Goal: Transaction & Acquisition: Purchase product/service

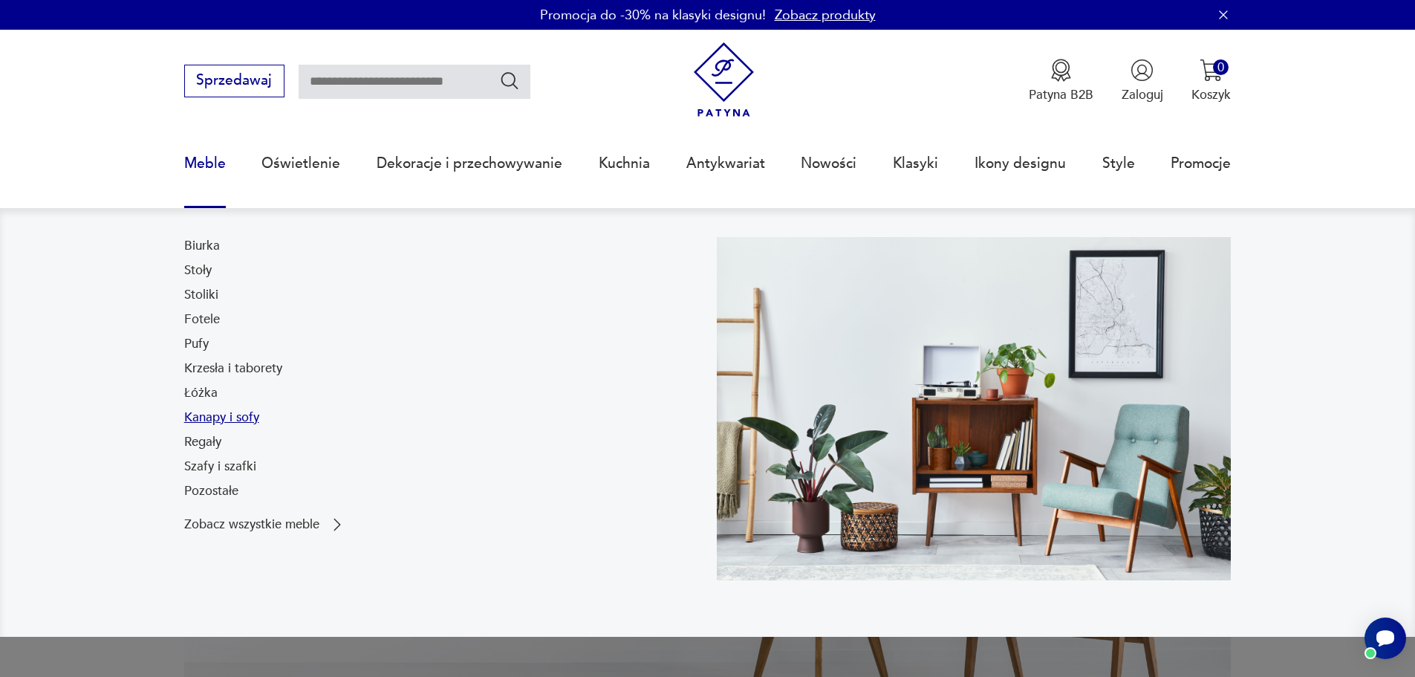
click at [213, 420] on link "Kanapy i sofy" at bounding box center [221, 418] width 75 height 18
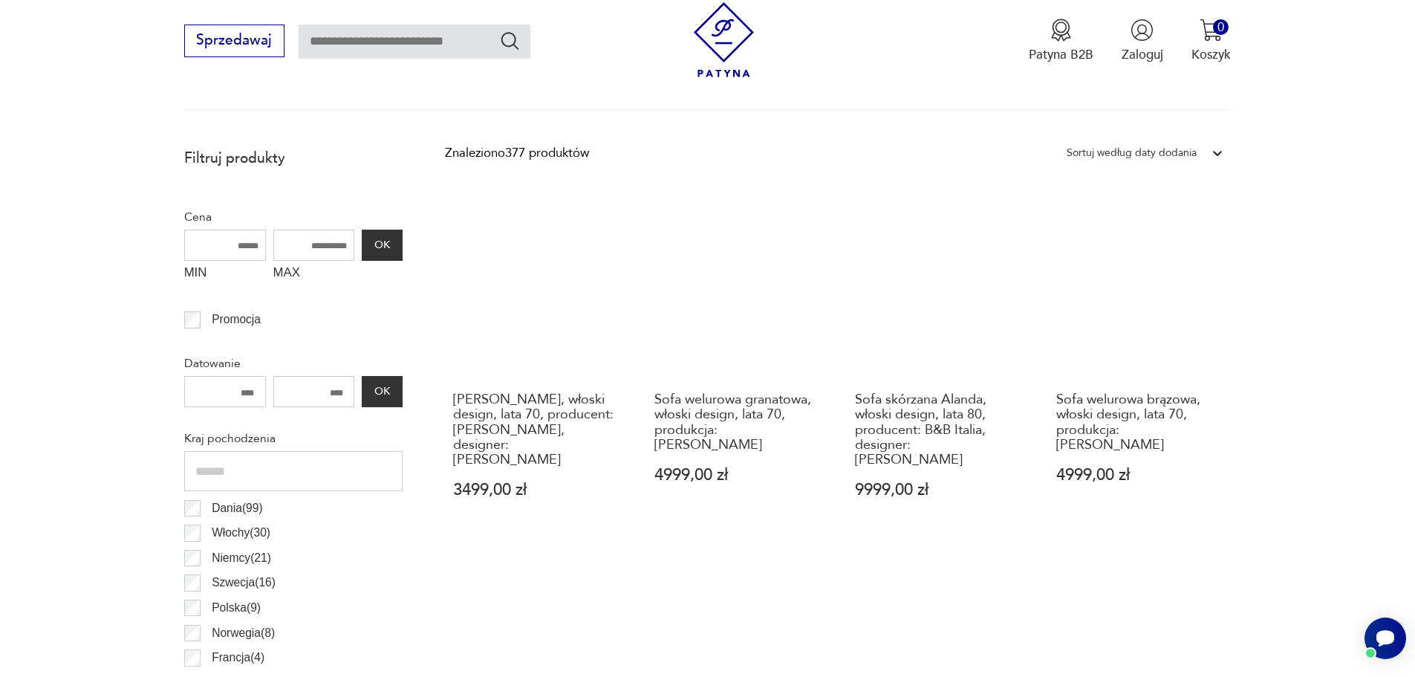
scroll to position [866, 0]
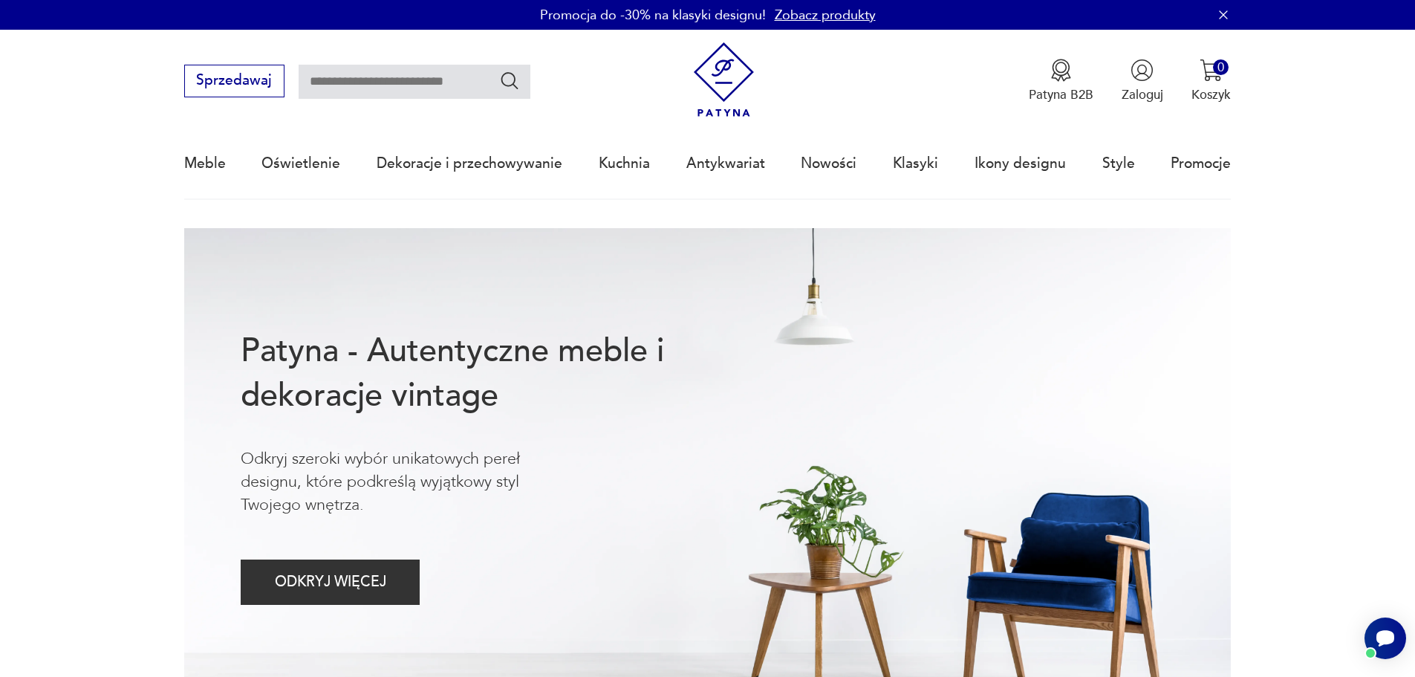
click at [389, 74] on input "text" at bounding box center [415, 82] width 232 height 34
type input "****"
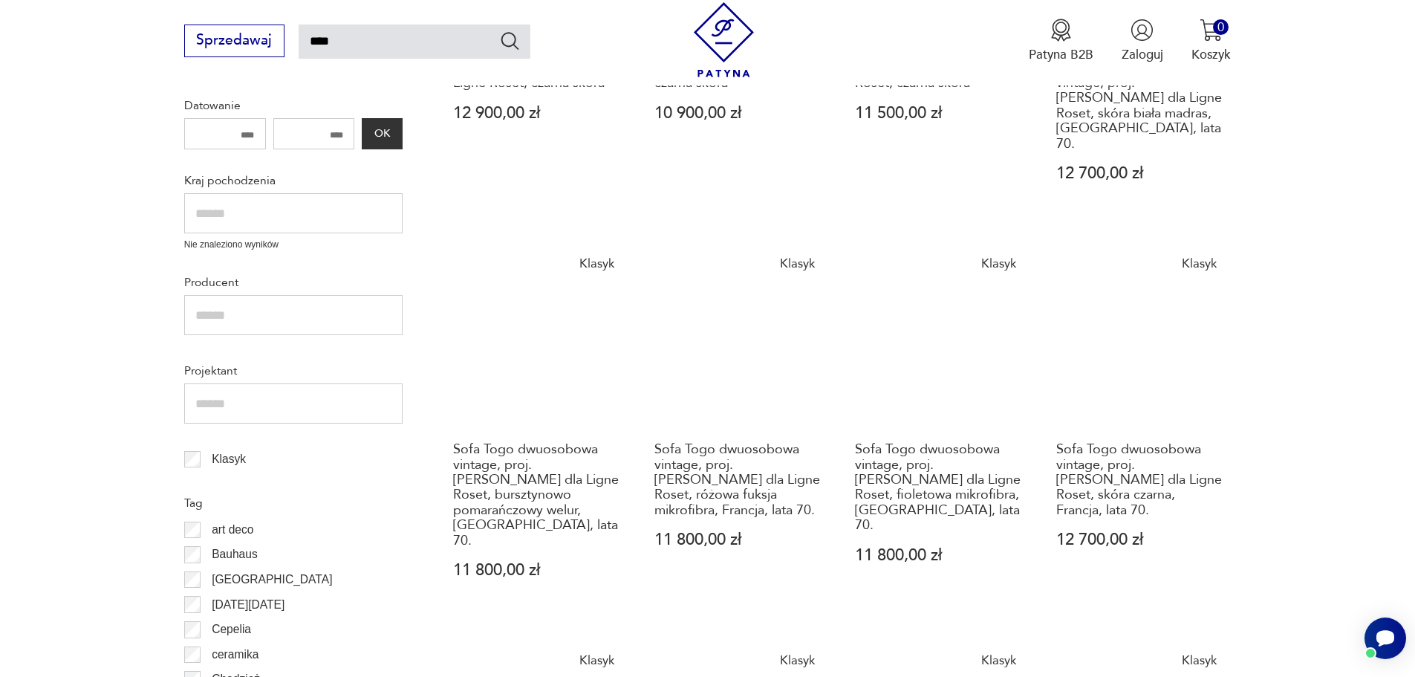
scroll to position [520, 0]
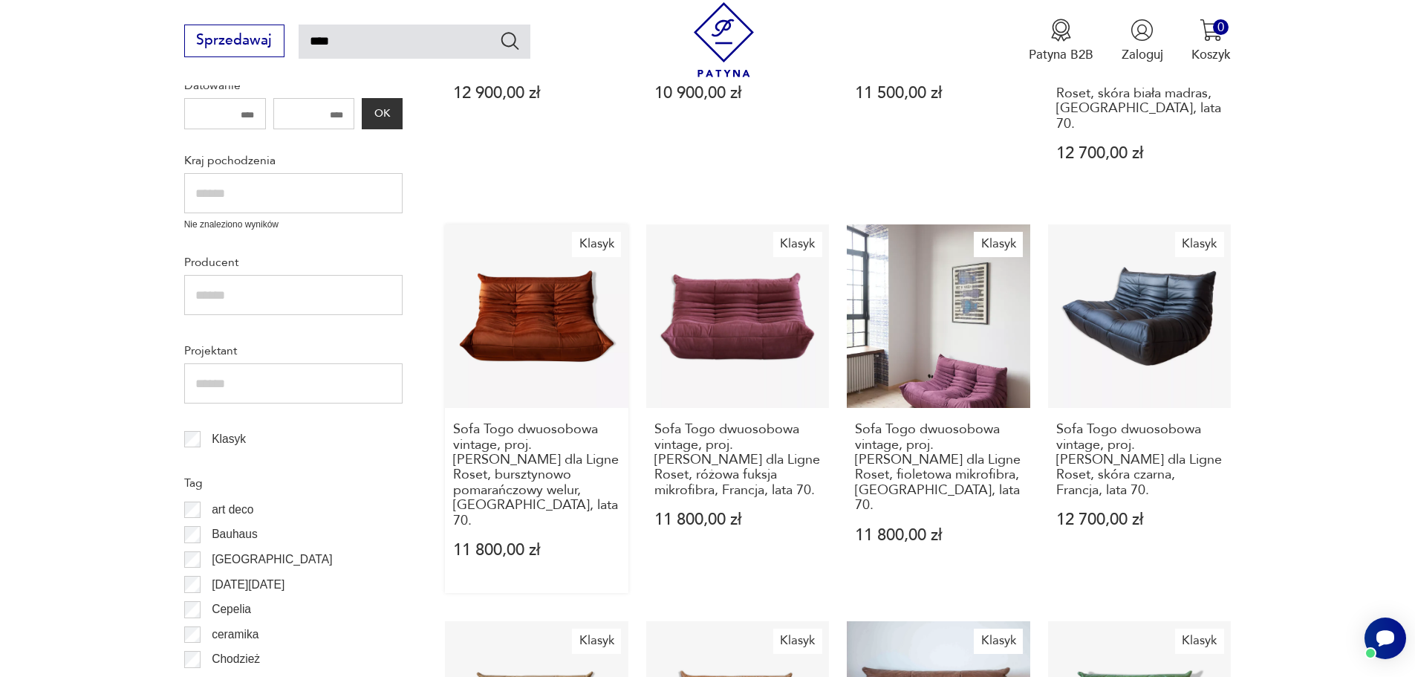
click at [537, 314] on link "Klasyk Sofa Togo dwuosobowa vintage, proj. M. Ducaroy dla Ligne Roset, bursztyn…" at bounding box center [537, 408] width 184 height 368
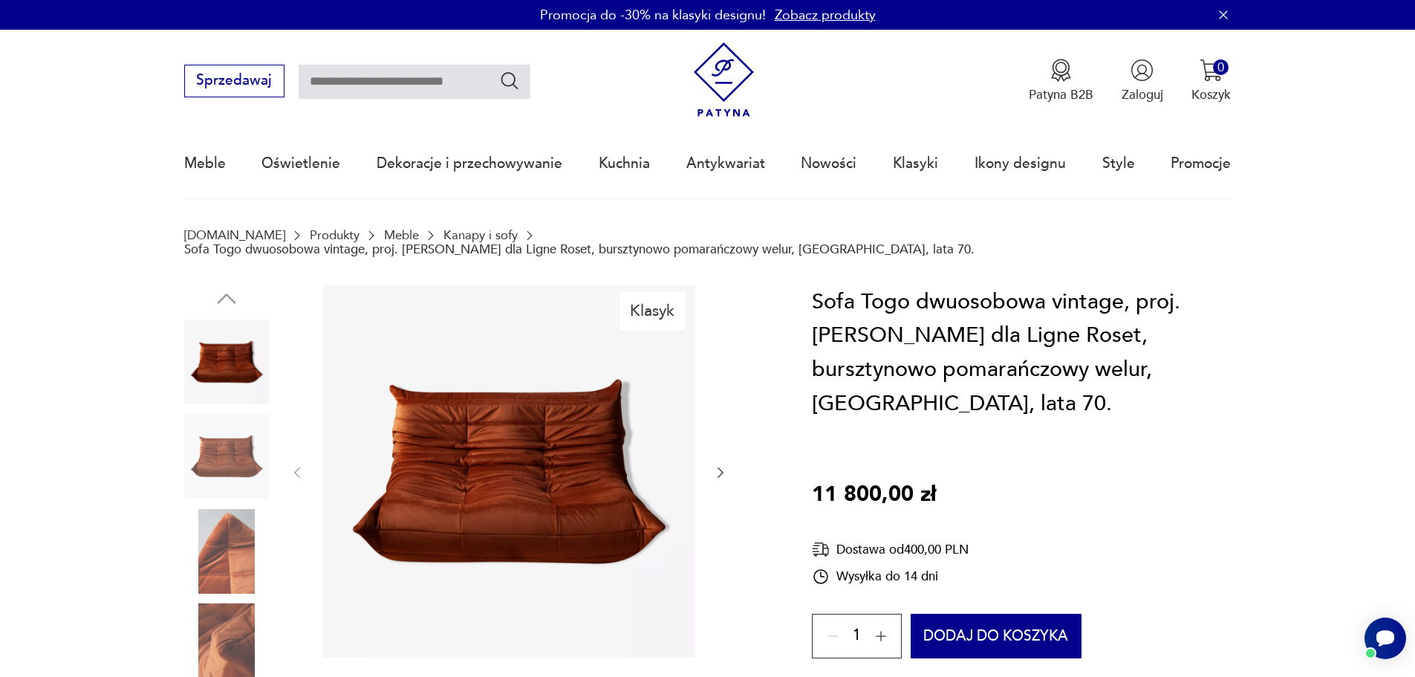
click at [729, 459] on div "Klasyk" at bounding box center [476, 505] width 585 height 440
click at [724, 465] on icon "button" at bounding box center [720, 472] width 15 height 15
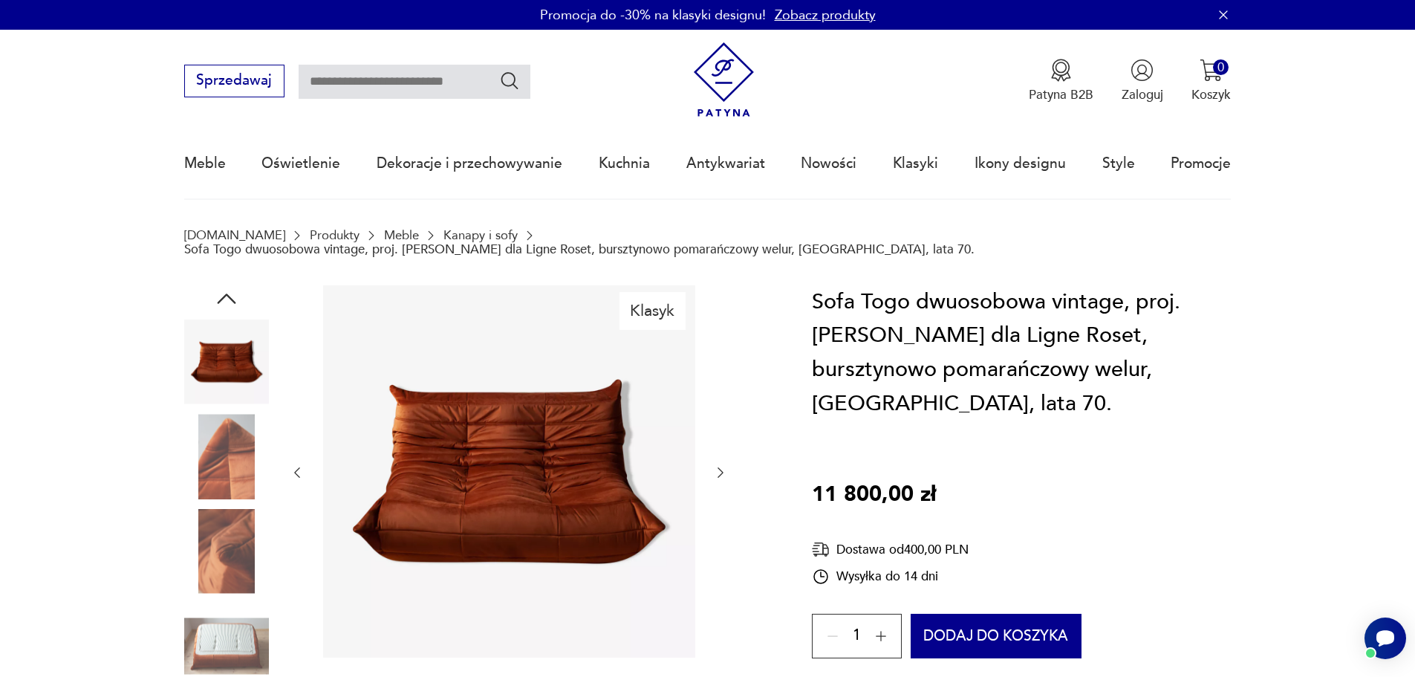
click at [724, 465] on icon "button" at bounding box center [720, 472] width 15 height 15
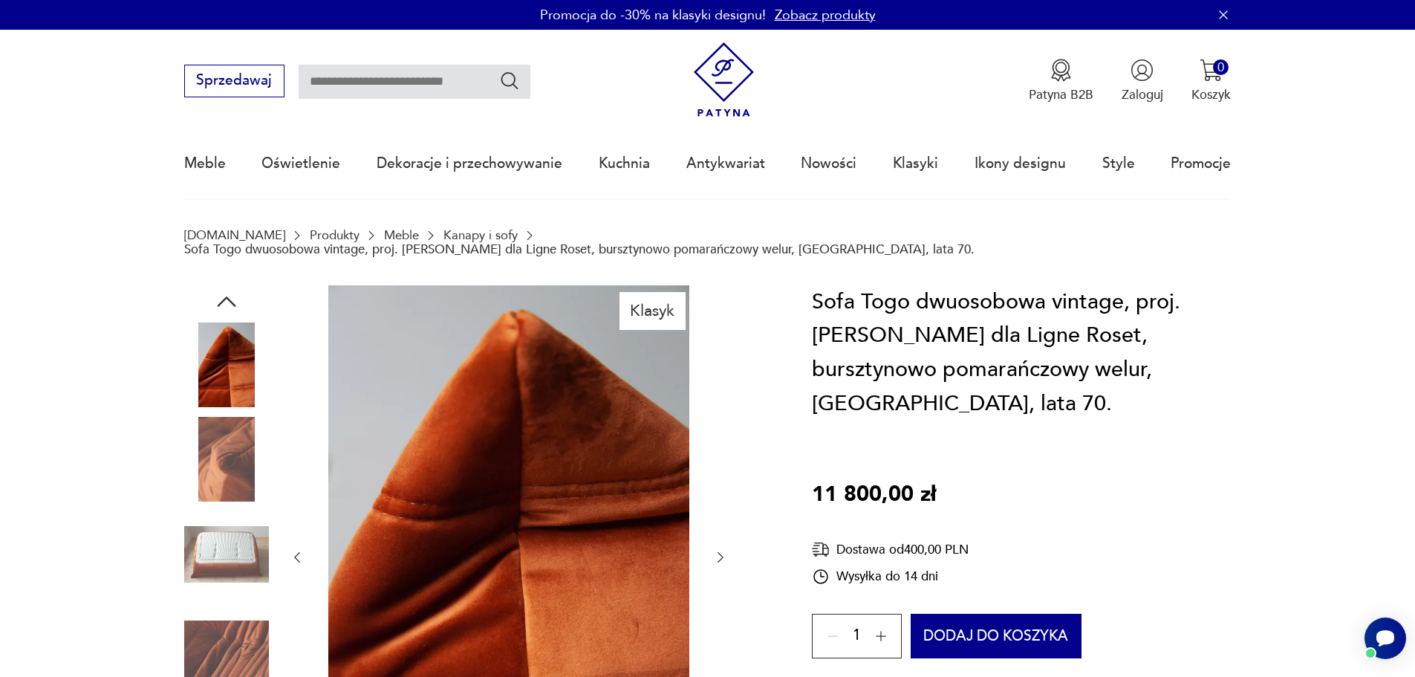
click at [724, 458] on div at bounding box center [509, 557] width 438 height 545
type input "****"
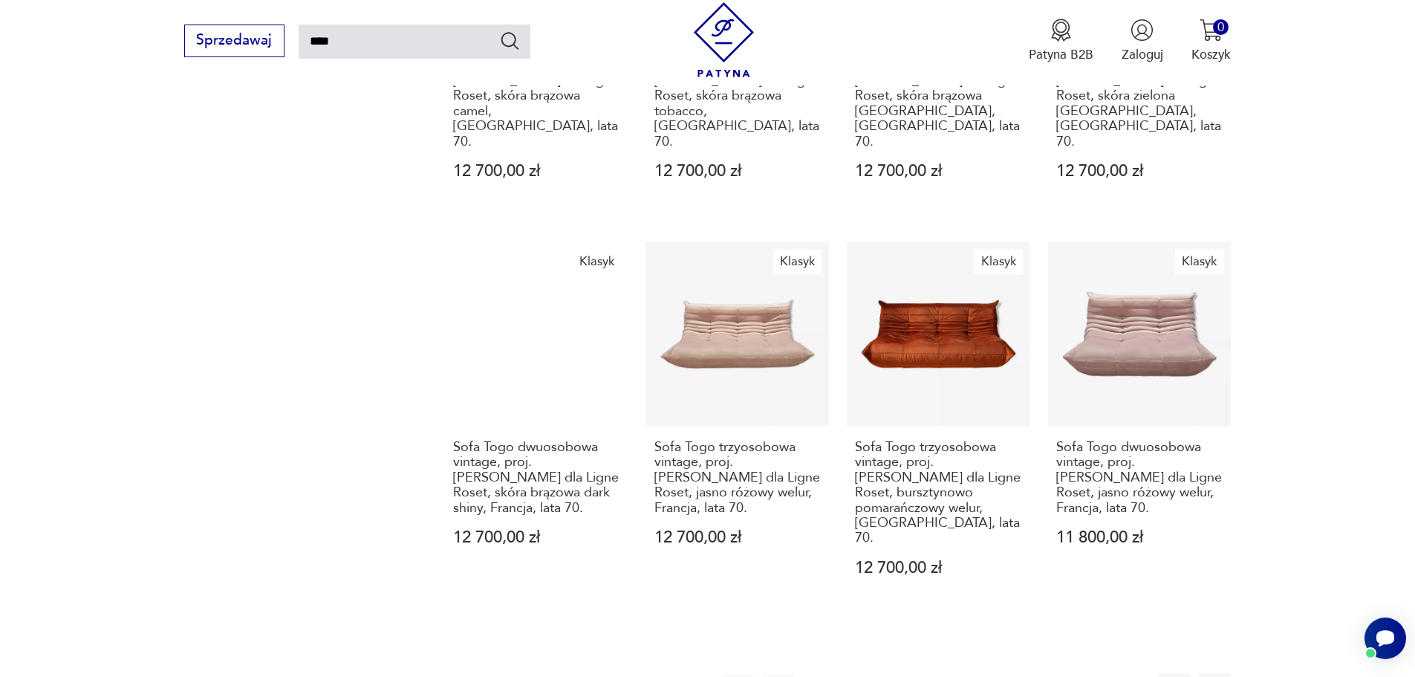
scroll to position [1337, 0]
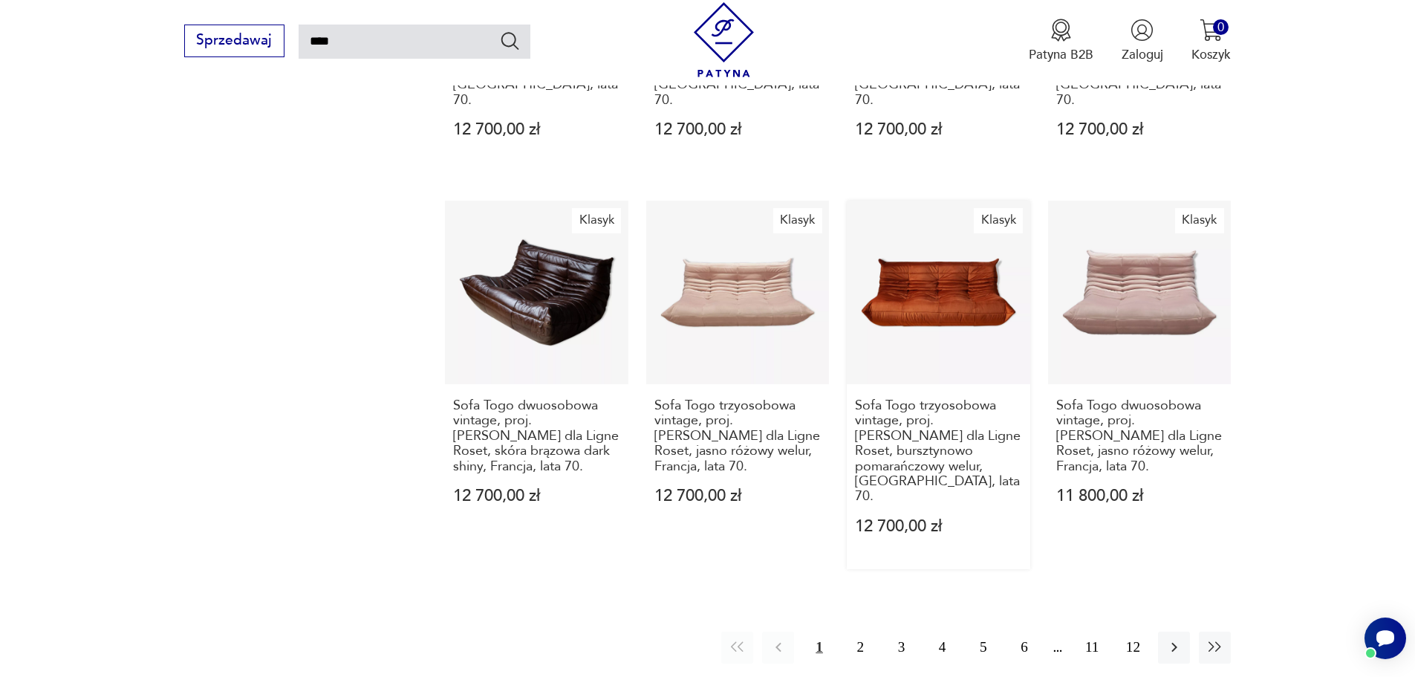
click at [957, 224] on link "Klasyk Sofa Togo trzyosobowa vintage, proj. M. Ducaroy dla Ligne Roset, burszty…" at bounding box center [939, 385] width 184 height 368
